Goal: Task Accomplishment & Management: Use online tool/utility

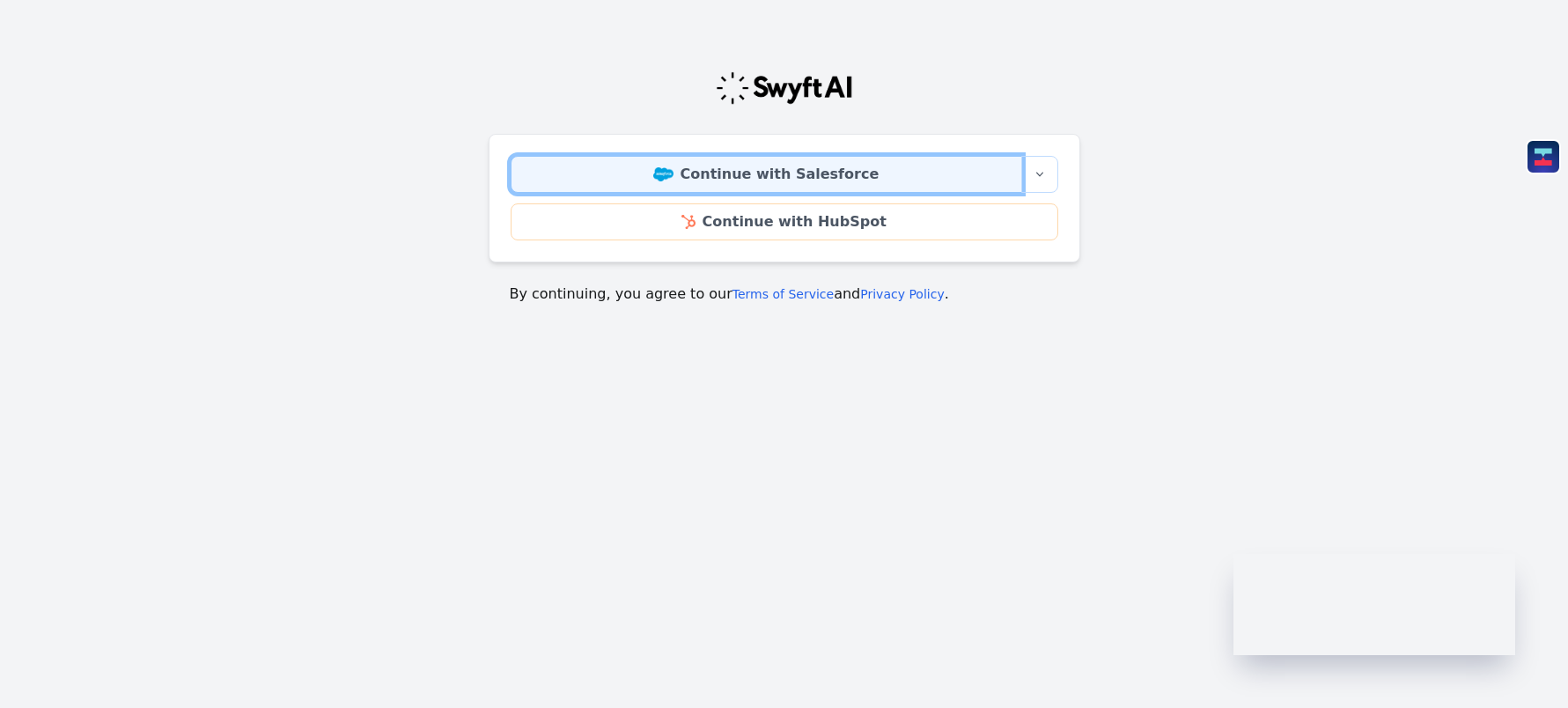
click at [807, 168] on link "Continue with Salesforce" at bounding box center [766, 174] width 511 height 37
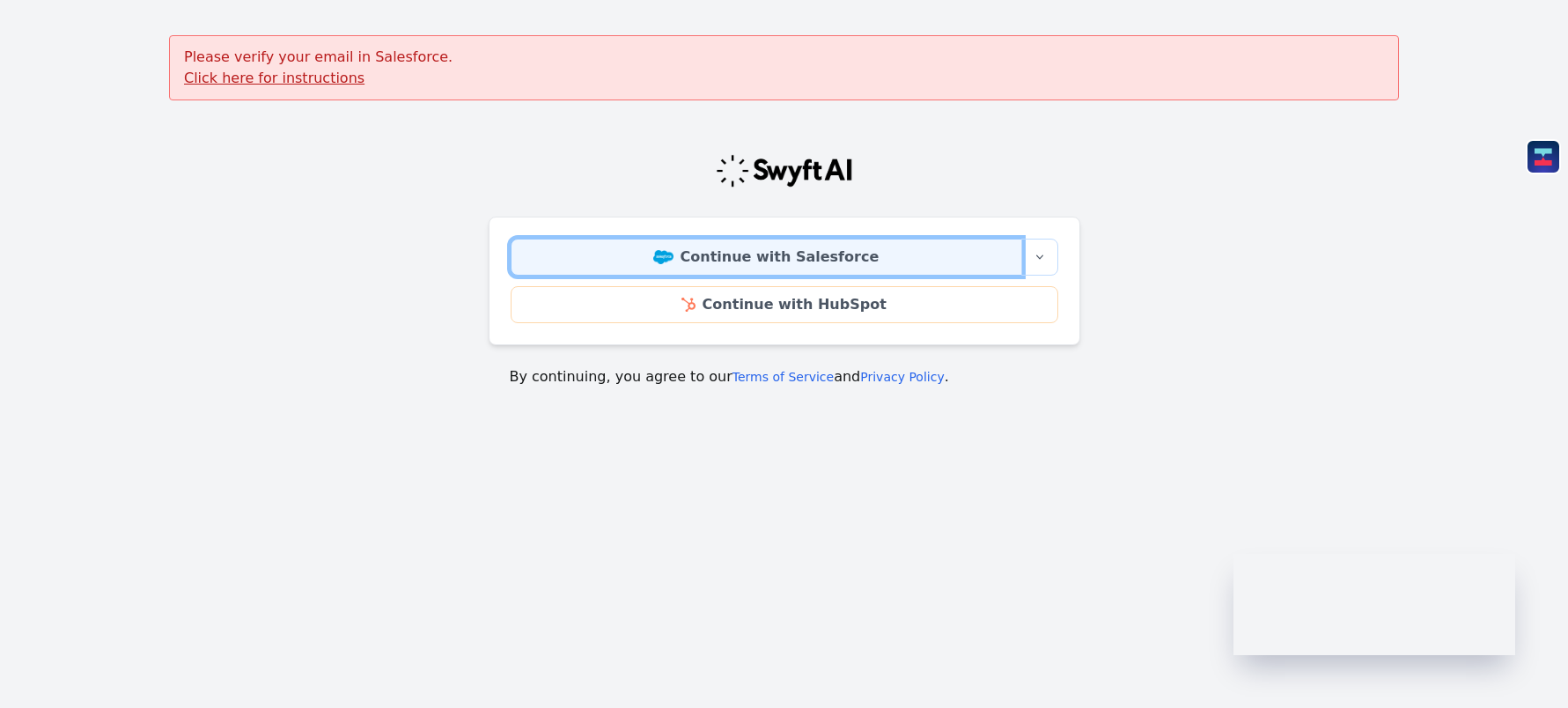
click at [683, 271] on link "Continue with Salesforce" at bounding box center [766, 256] width 511 height 37
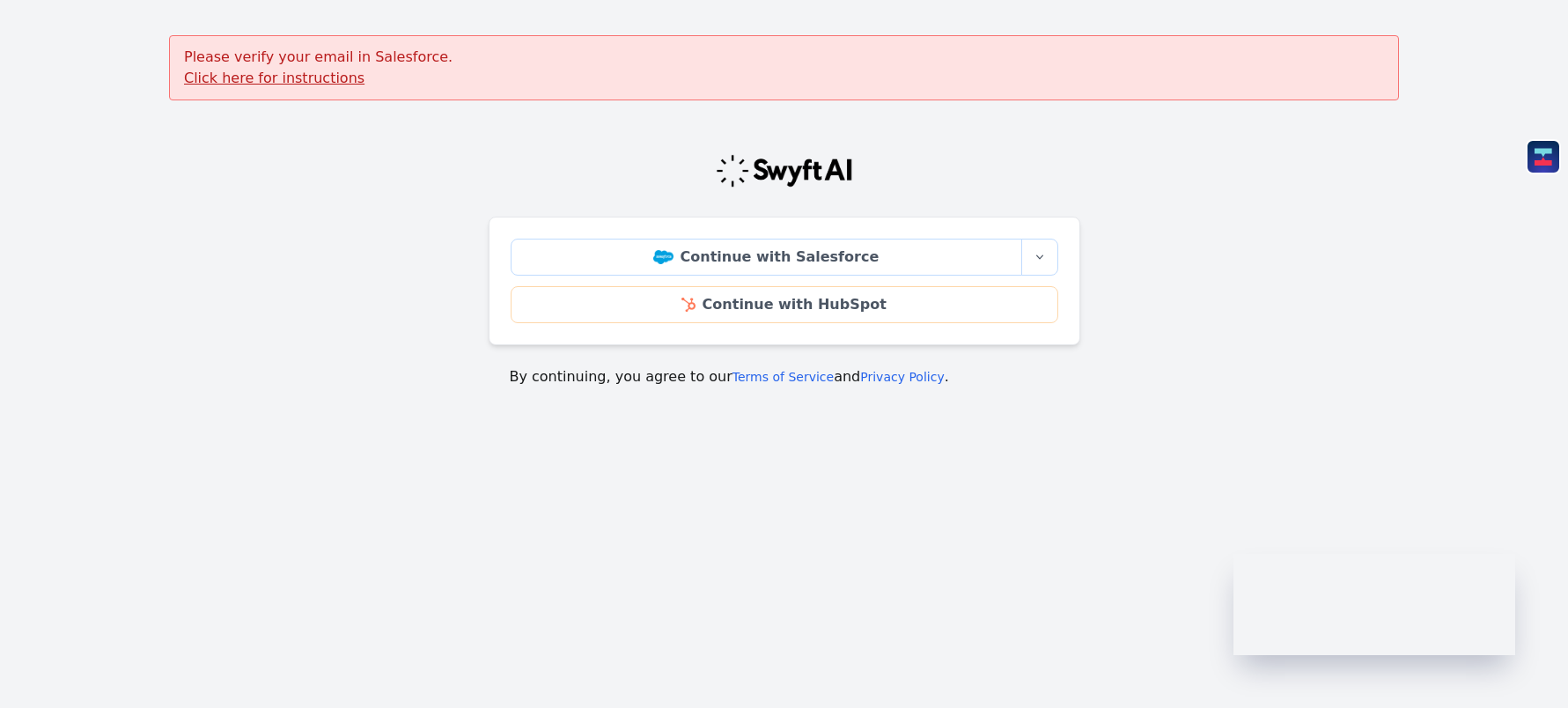
click at [309, 81] on u "Click here for instructions" at bounding box center [275, 78] width 181 height 17
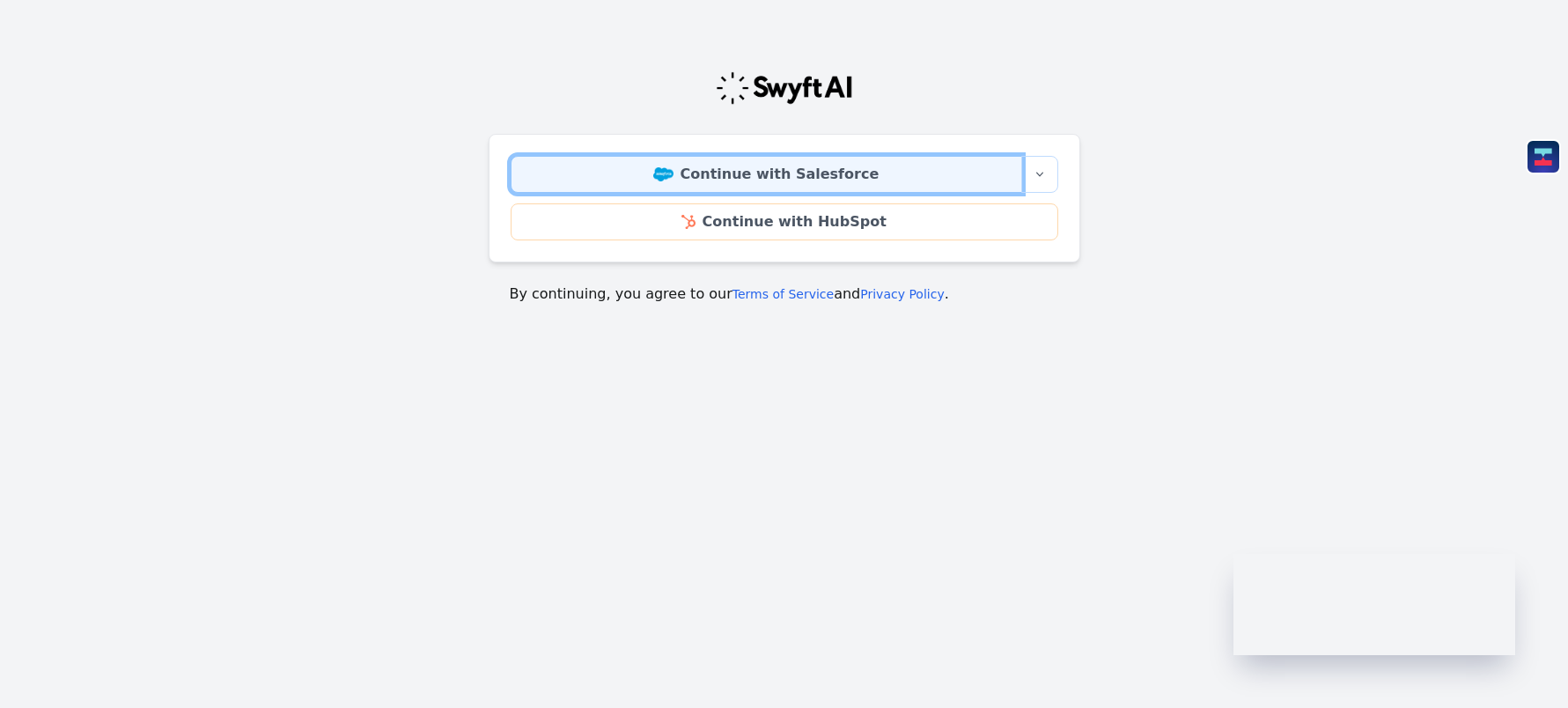
click at [801, 187] on link "Continue with Salesforce" at bounding box center [766, 174] width 511 height 37
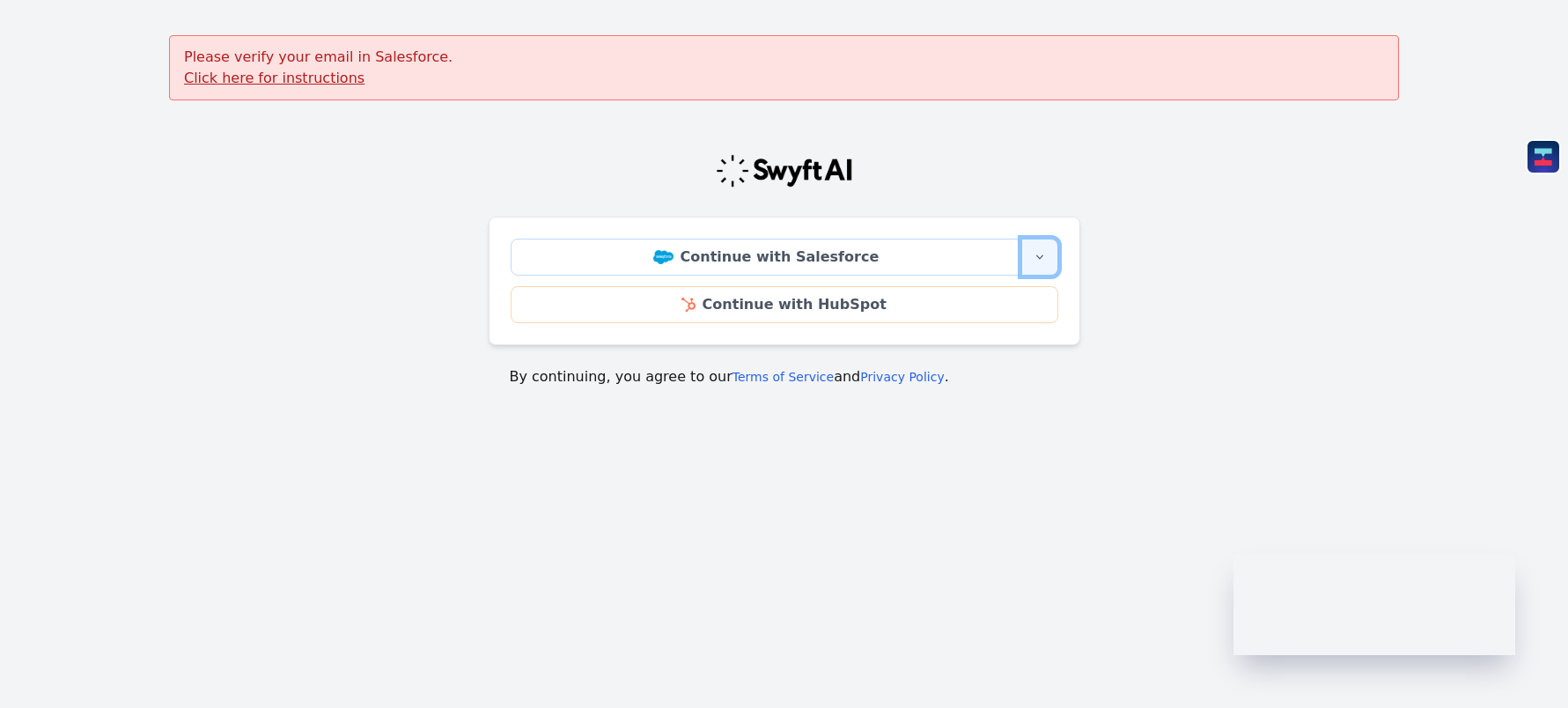
click at [1030, 265] on button "More sign-in options" at bounding box center [1040, 256] width 37 height 37
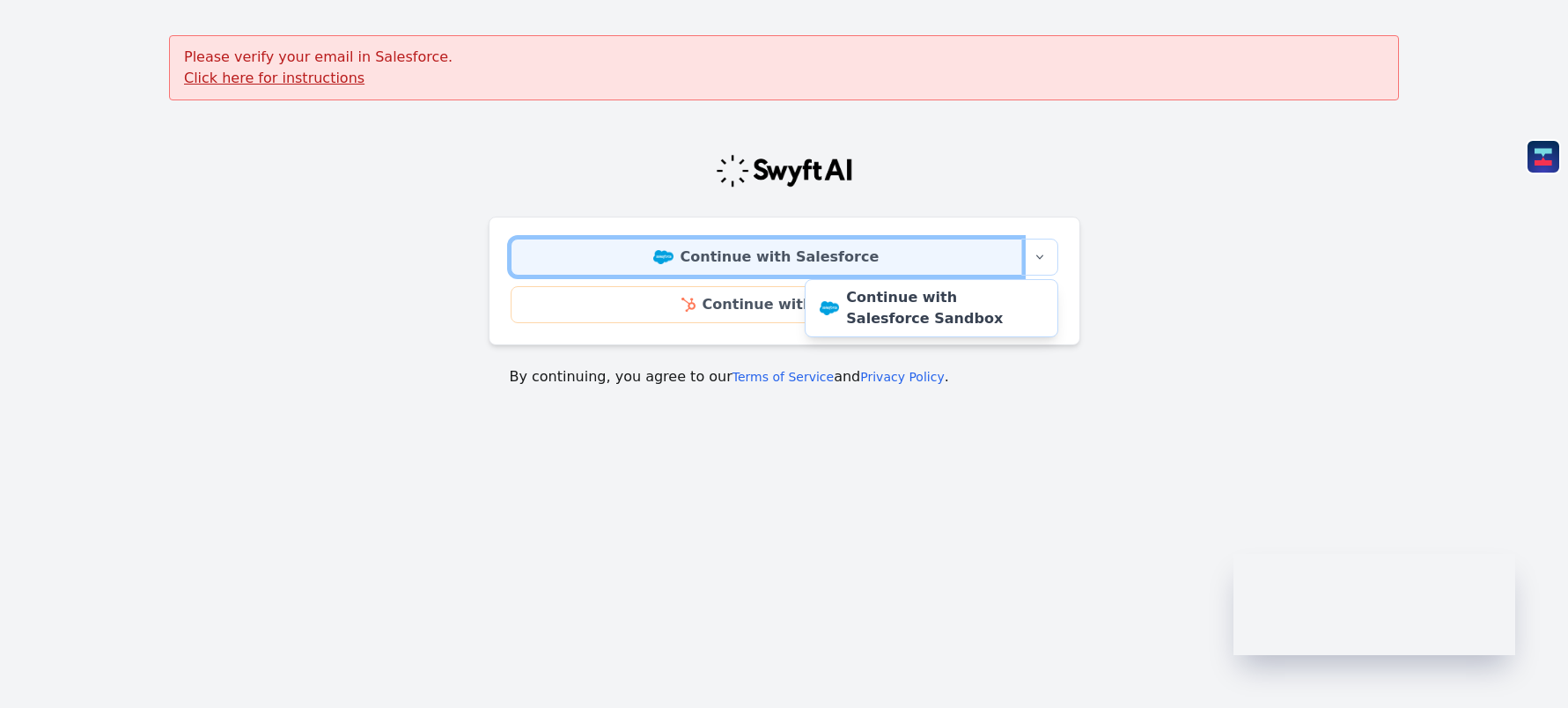
click at [965, 238] on link "Continue with Salesforce" at bounding box center [766, 256] width 511 height 37
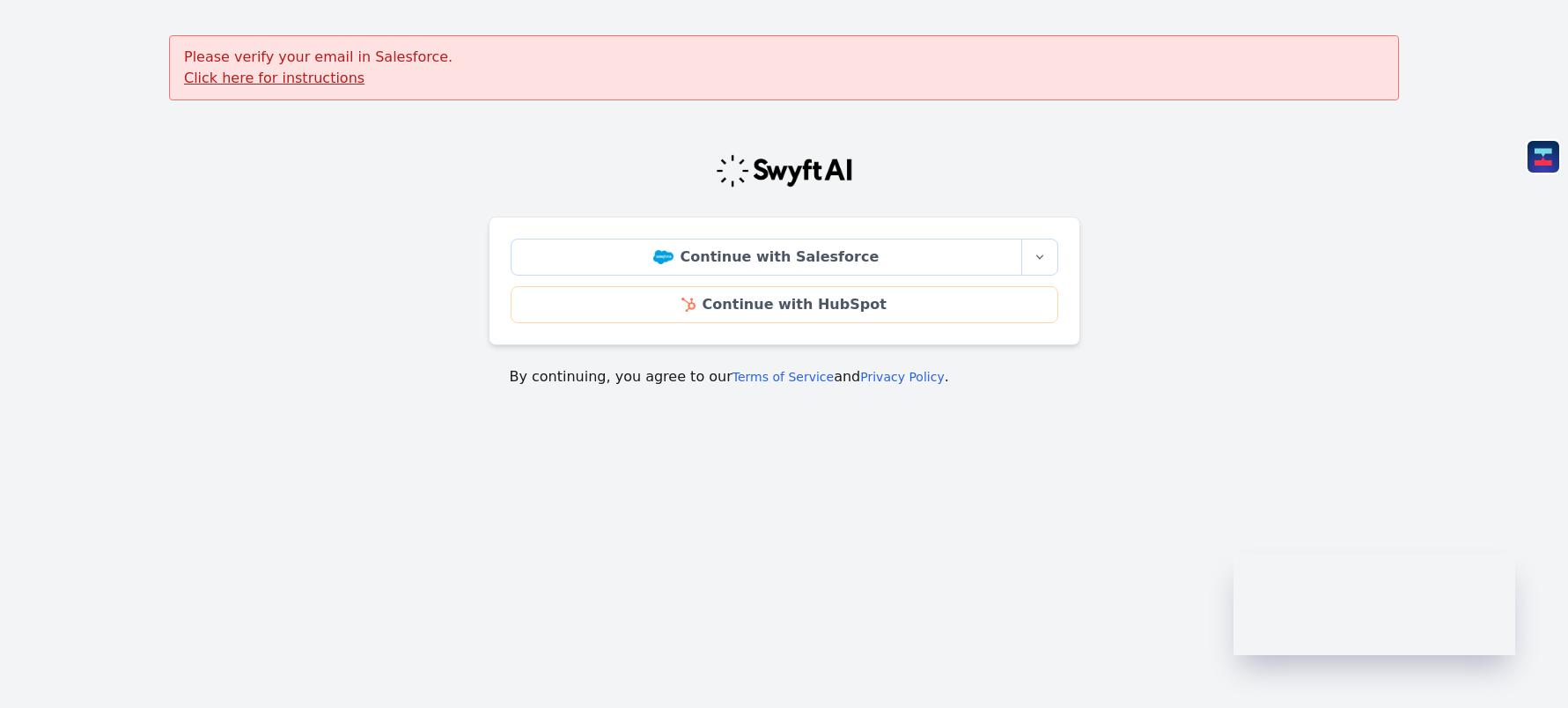
click at [821, 170] on img at bounding box center [785, 171] width 139 height 35
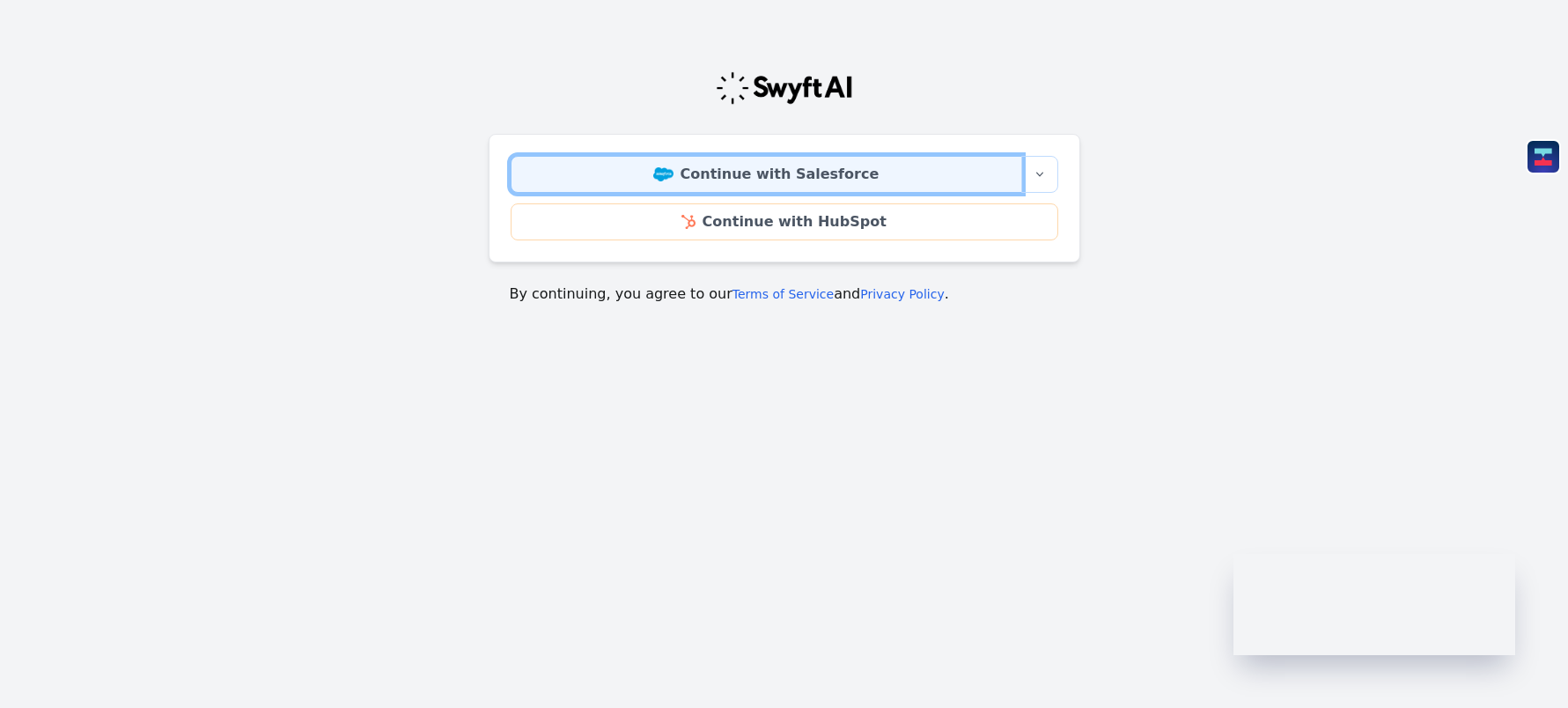
click at [567, 166] on link "Continue with Salesforce" at bounding box center [766, 174] width 511 height 37
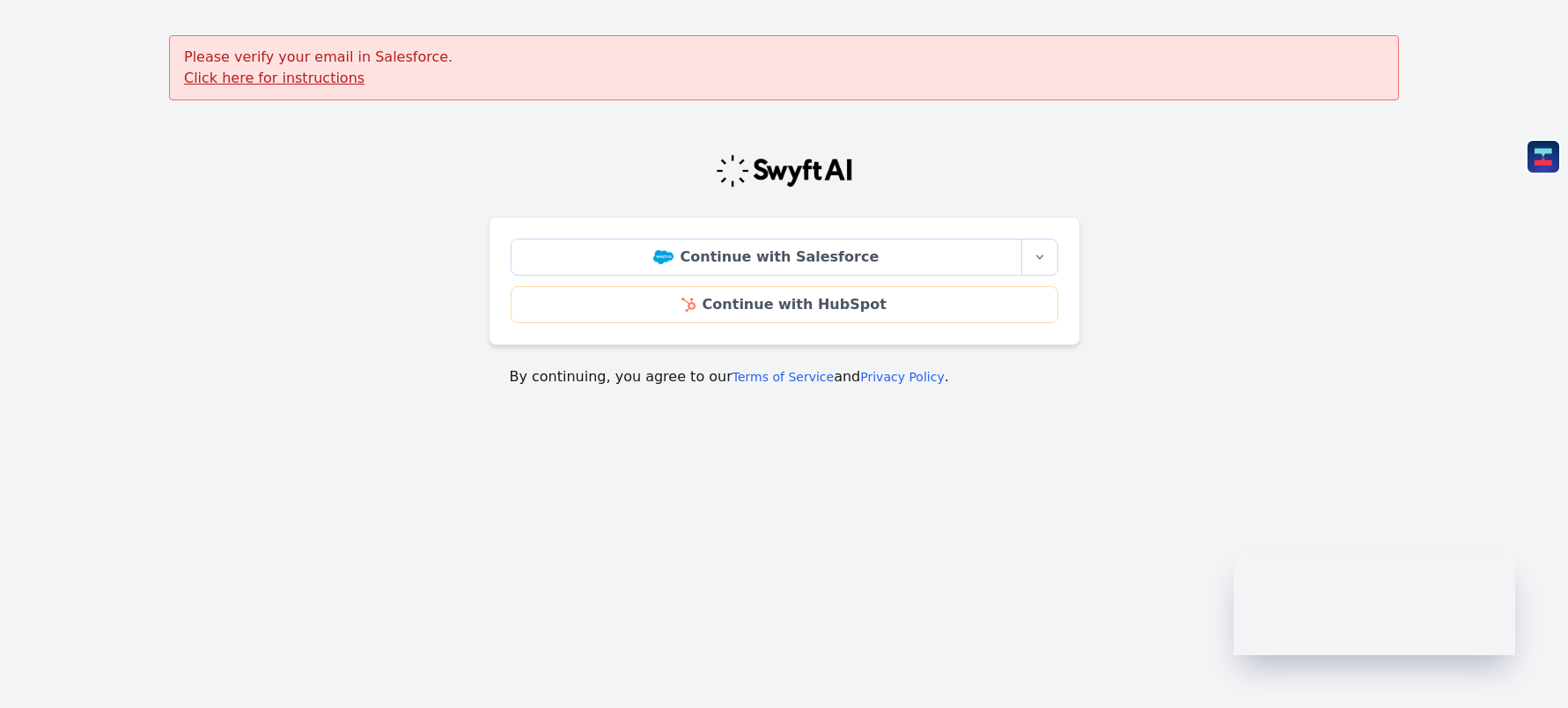
click at [300, 93] on div "Please verify your email in Salesforce. Click here for instructions" at bounding box center [784, 68] width 1230 height 65
click at [301, 81] on u "Click here for instructions" at bounding box center [275, 78] width 181 height 17
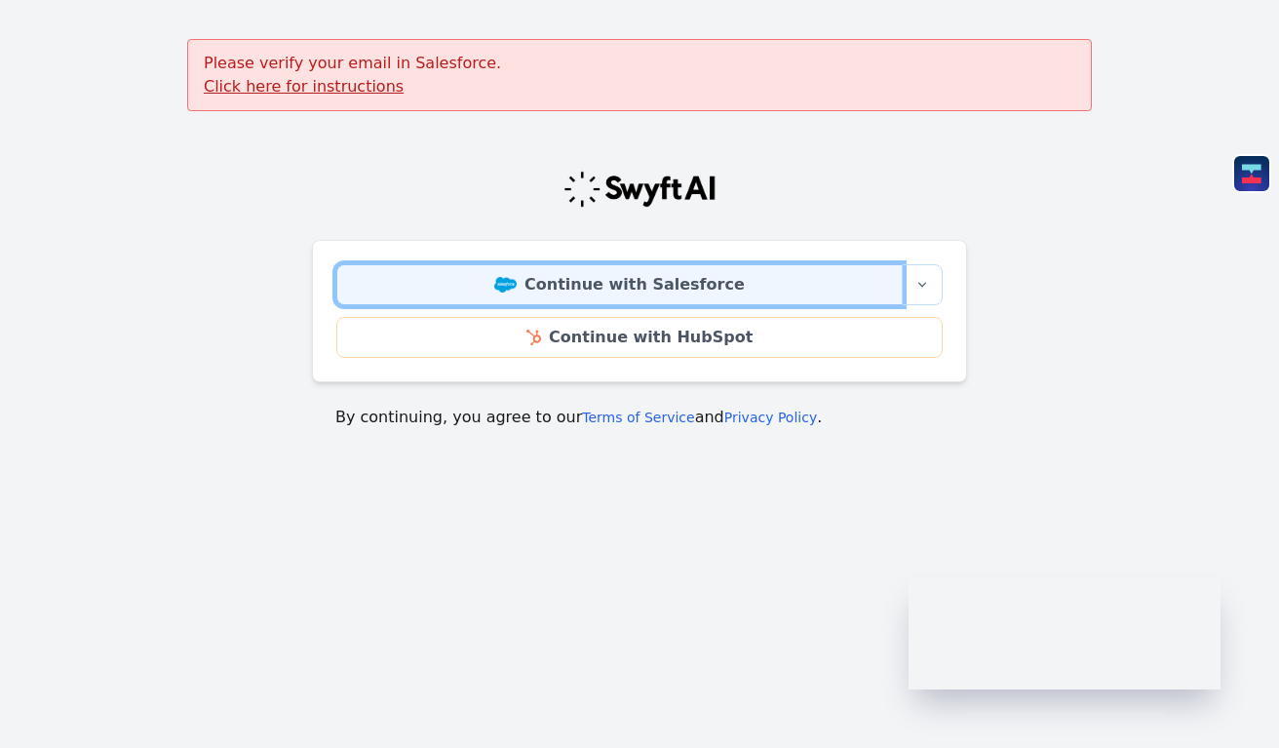
click at [625, 284] on link "Continue with Salesforce" at bounding box center [619, 284] width 566 height 41
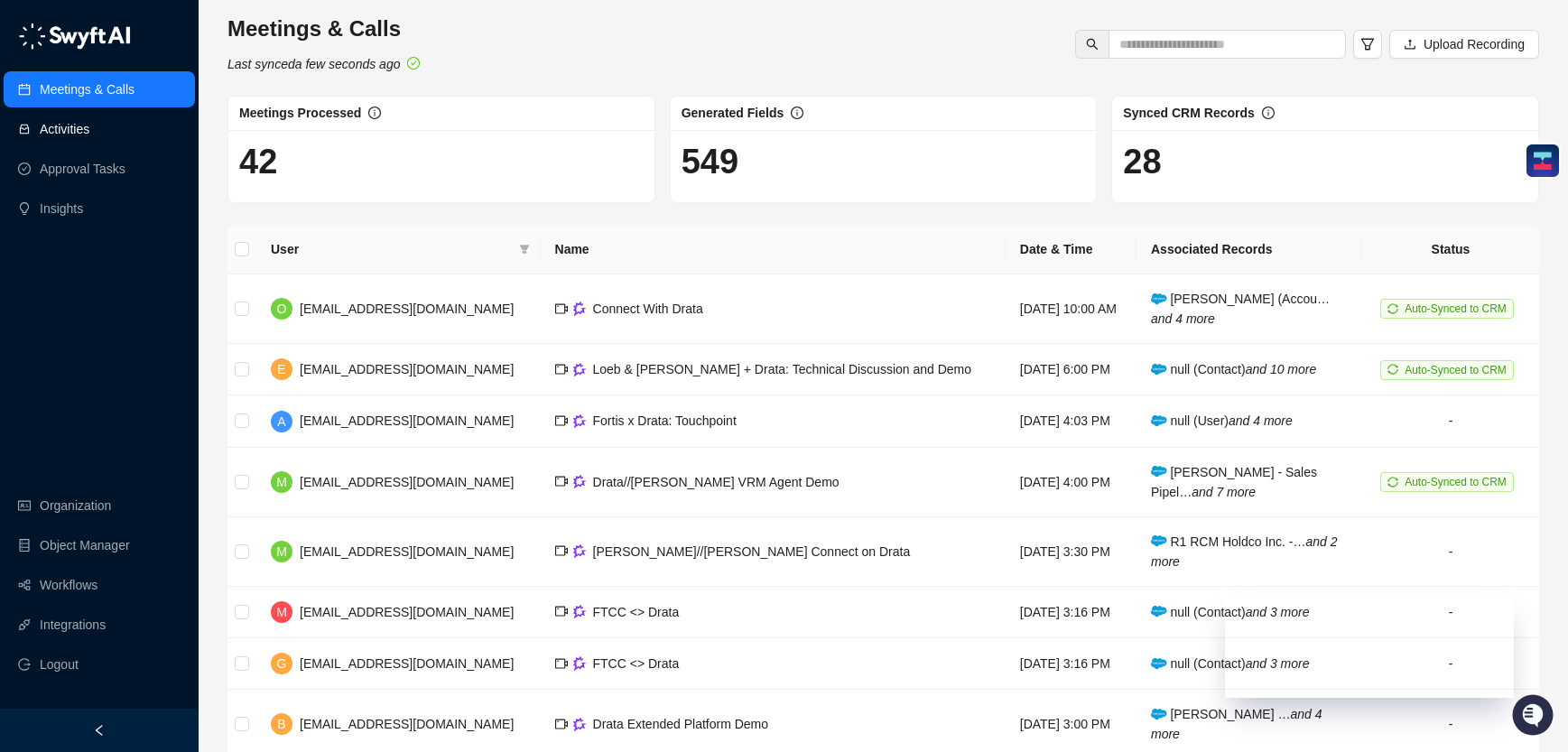
click at [90, 125] on link "Activities" at bounding box center [65, 129] width 50 height 36
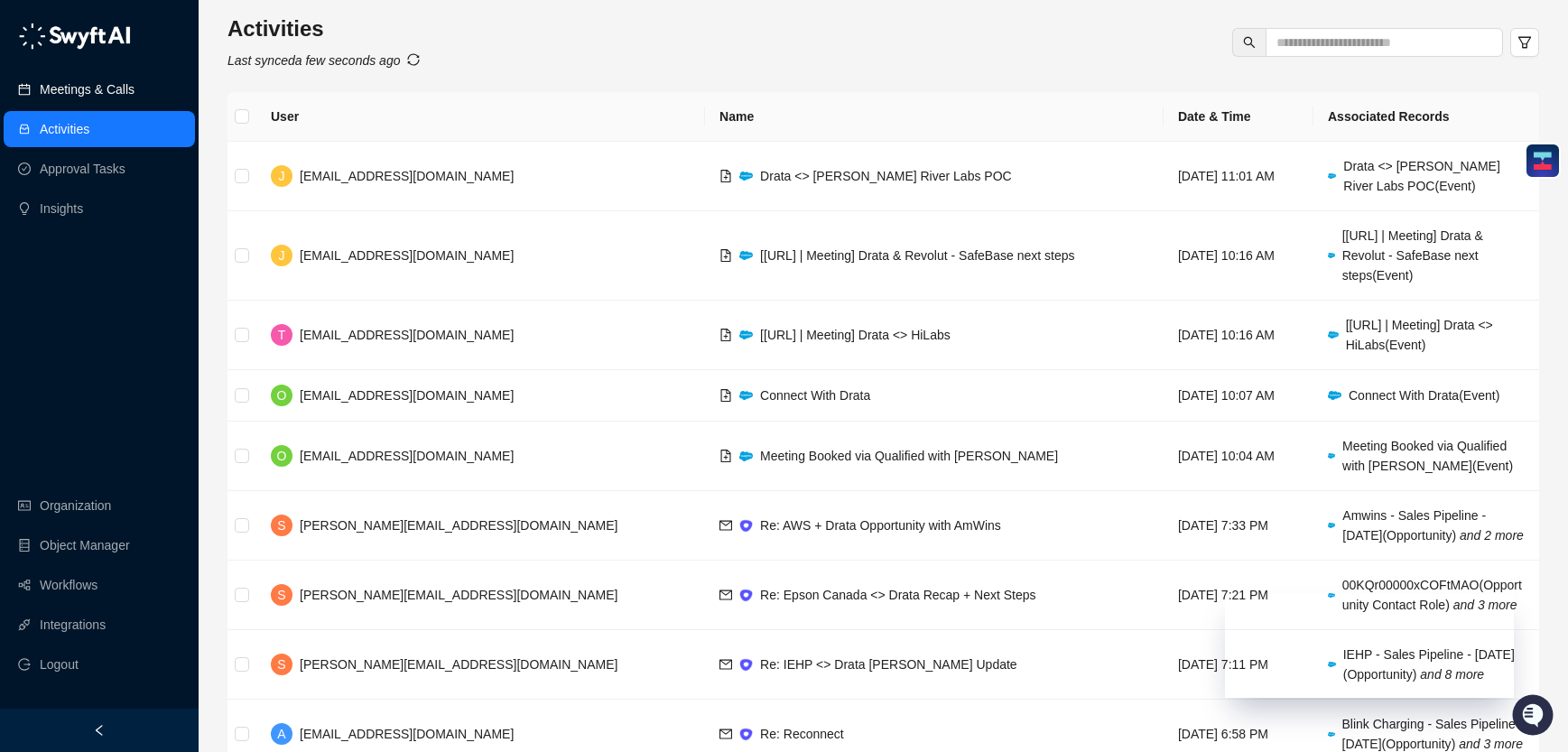
click at [134, 94] on link "Meetings & Calls" at bounding box center [87, 89] width 94 height 36
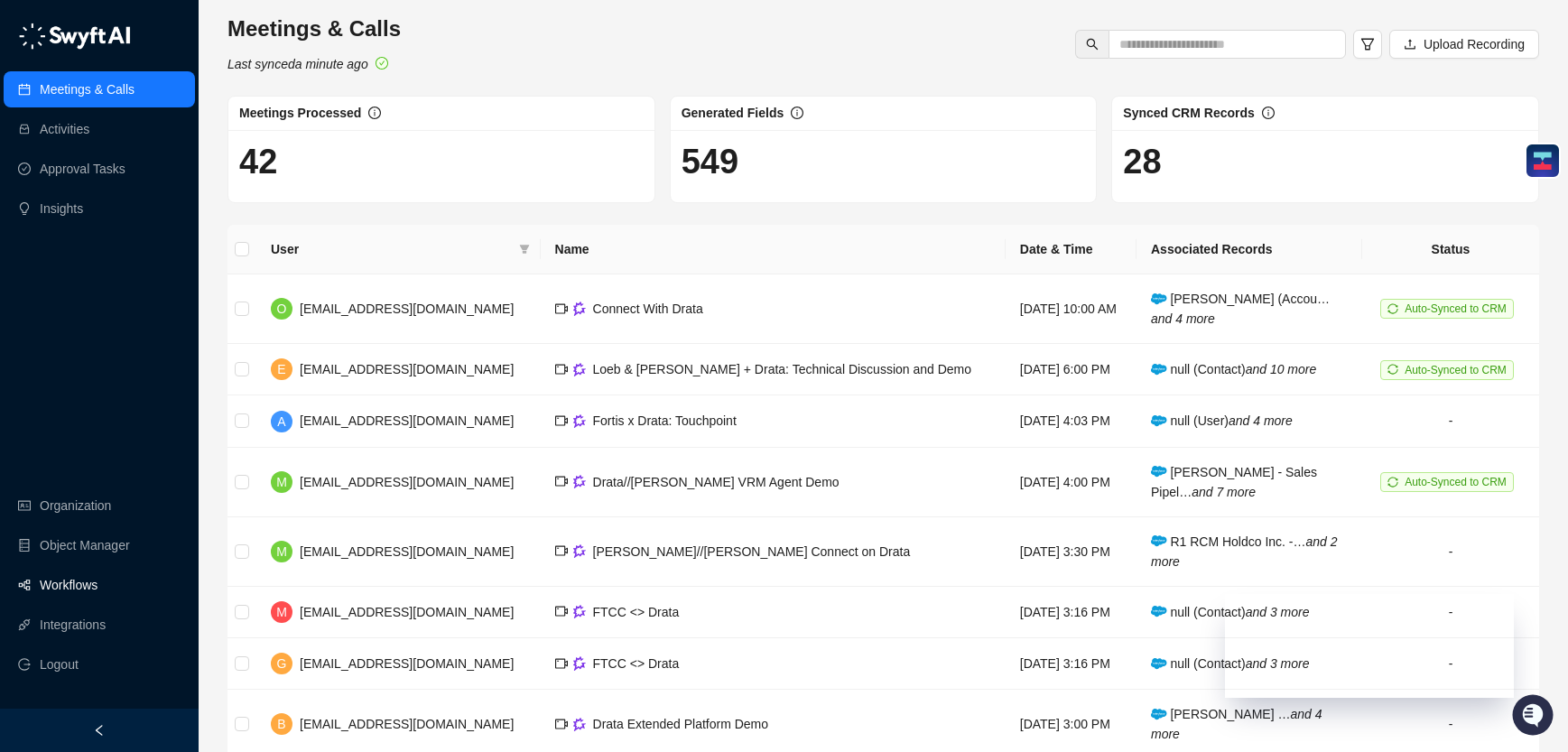
click at [97, 595] on link "Workflows" at bounding box center [69, 584] width 57 height 36
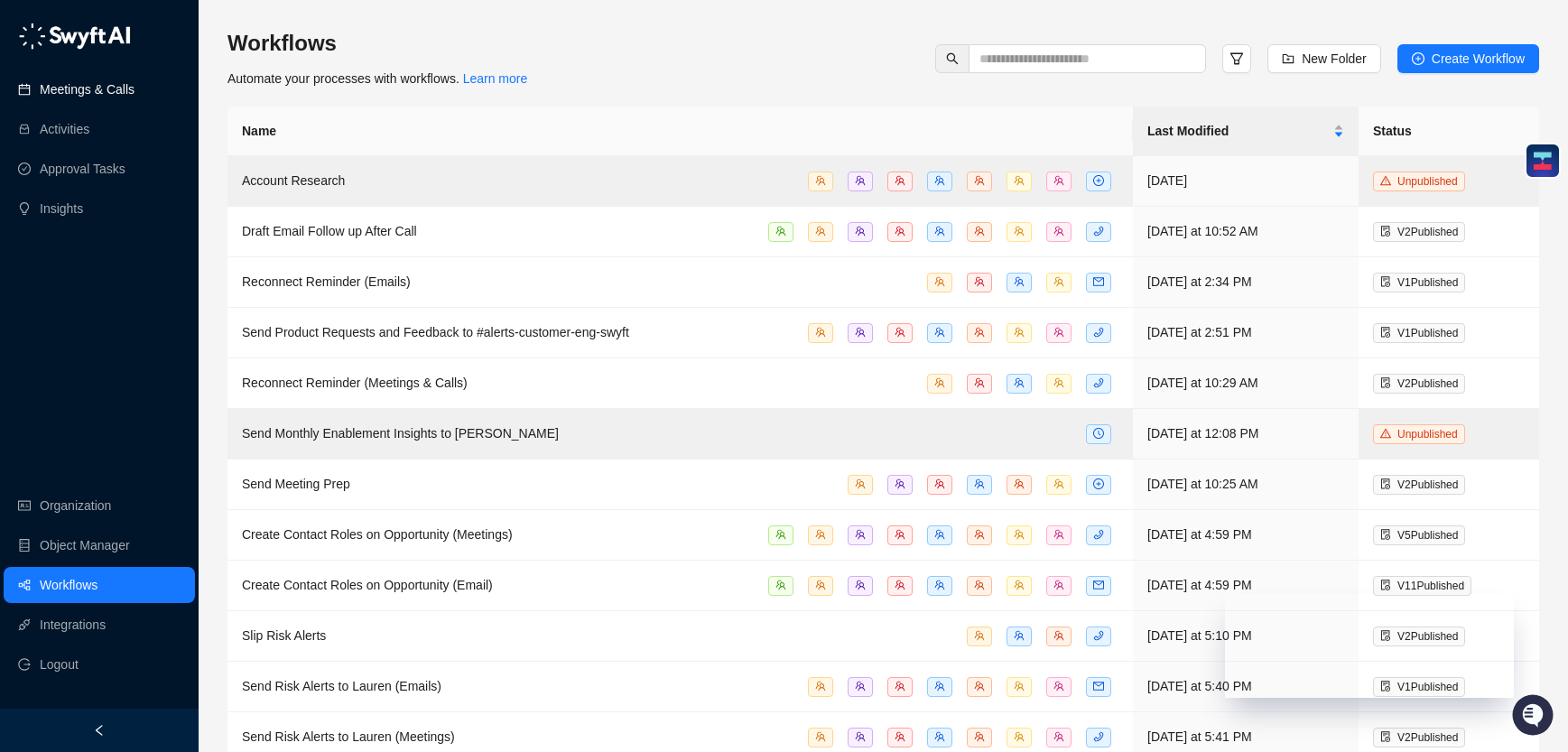
drag, startPoint x: 92, startPoint y: 98, endPoint x: 105, endPoint y: 214, distance: 116.7
click at [92, 98] on link "Meetings & Calls" at bounding box center [87, 89] width 94 height 36
